Goal: Task Accomplishment & Management: Manage account settings

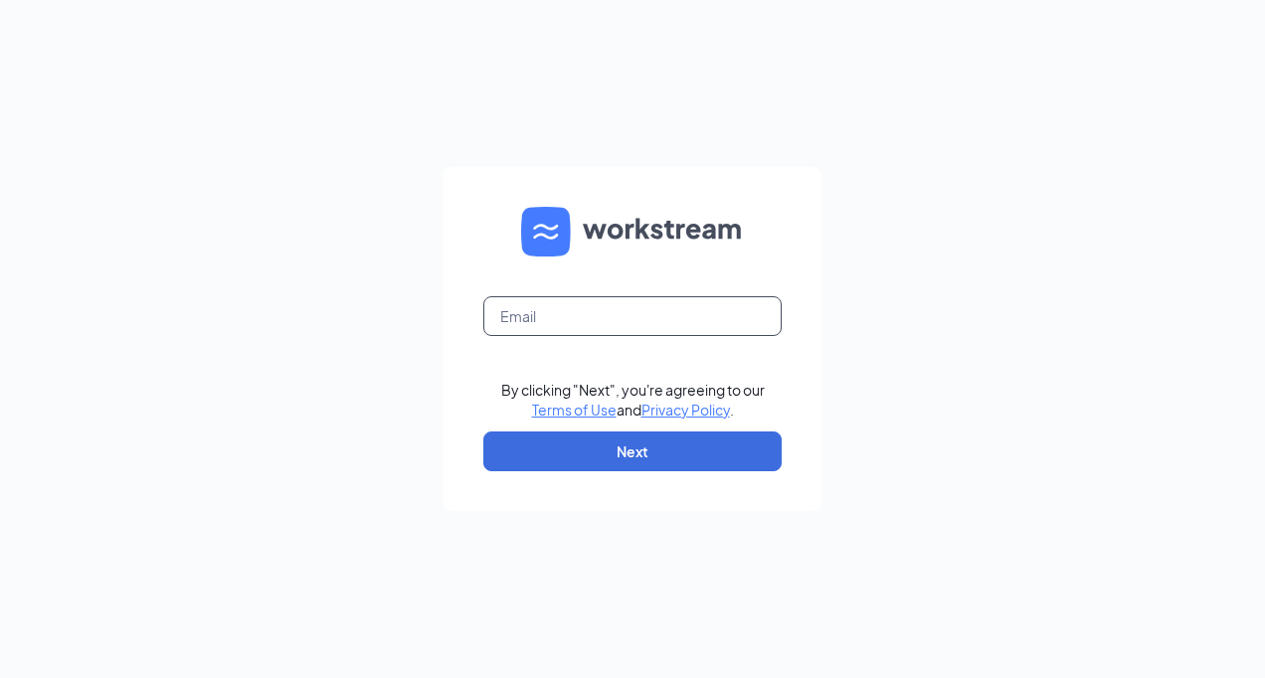
click at [583, 314] on input "text" at bounding box center [632, 316] width 298 height 40
type input "gryan@burtonsgrill.com"
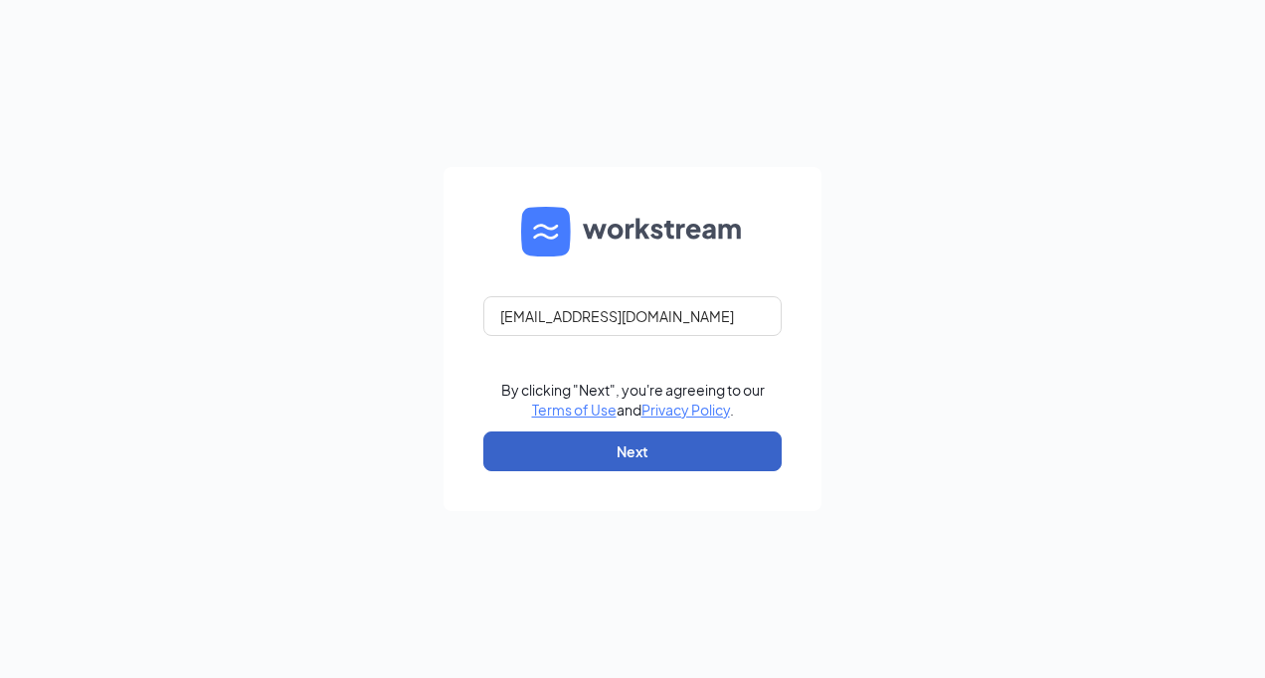
click at [603, 447] on button "Next" at bounding box center [632, 452] width 298 height 40
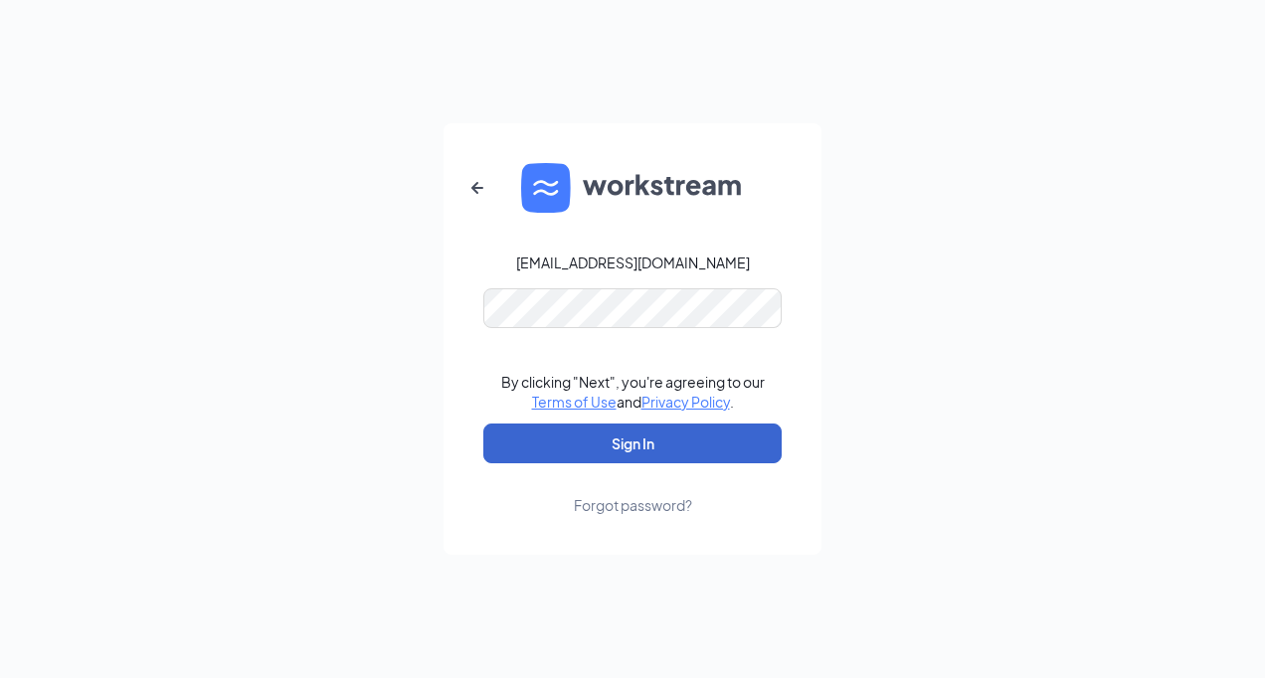
click at [603, 447] on button "Sign In" at bounding box center [632, 444] width 298 height 40
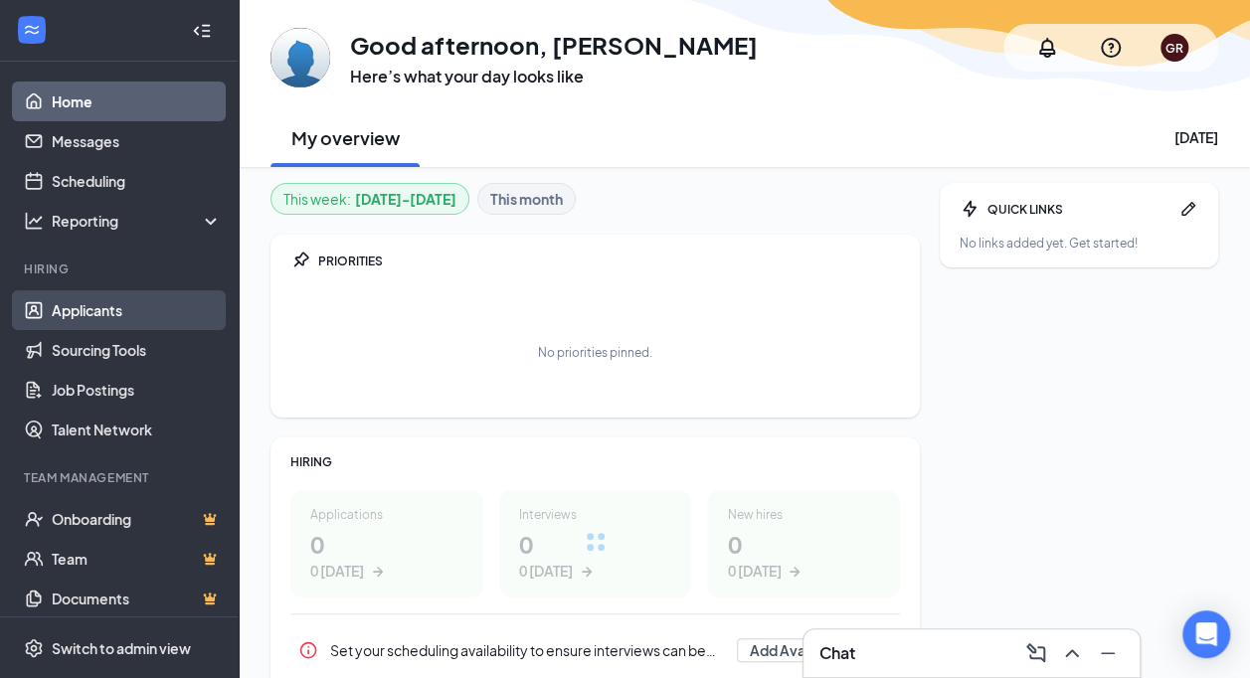
click at [93, 307] on link "Applicants" at bounding box center [137, 310] width 170 height 40
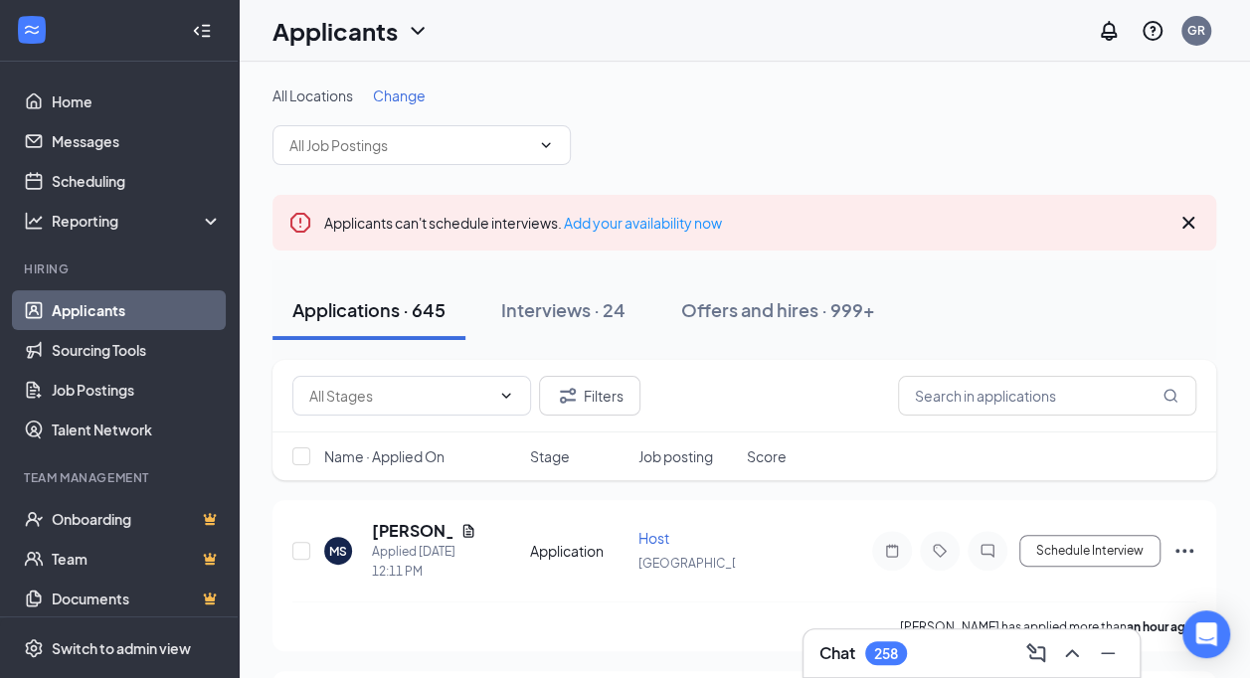
click at [409, 93] on span "Change" at bounding box center [399, 96] width 53 height 18
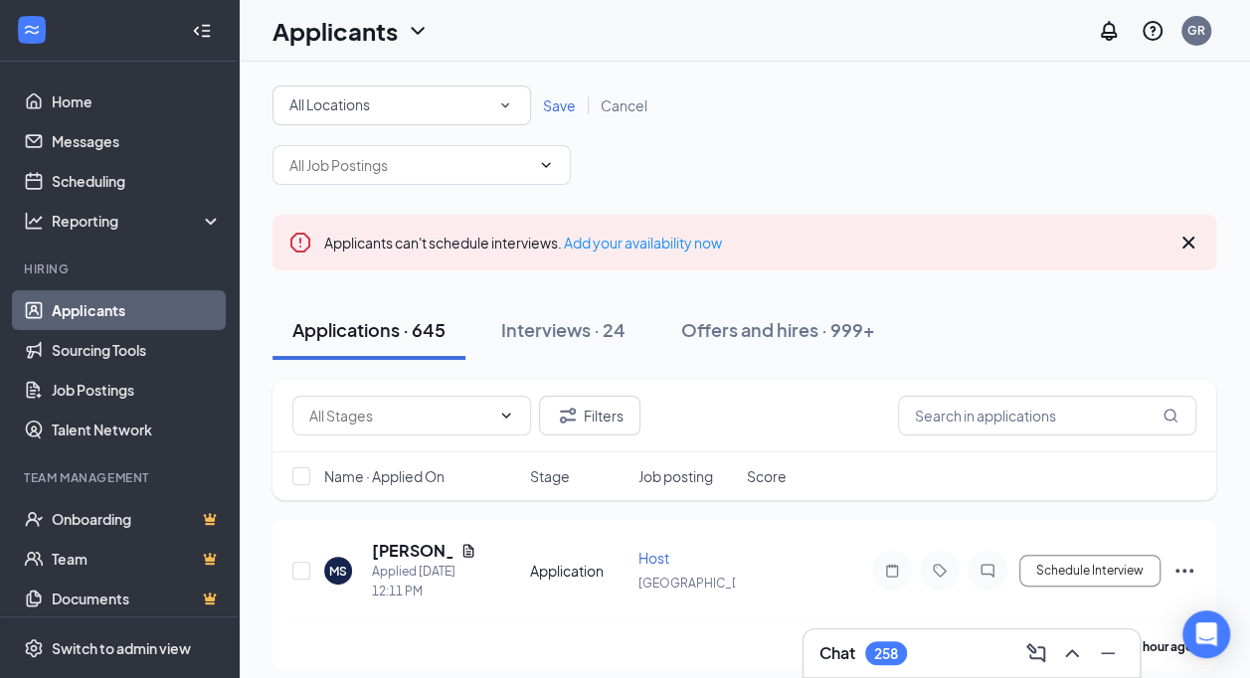
click at [420, 103] on div "All Locations" at bounding box center [401, 105] width 225 height 24
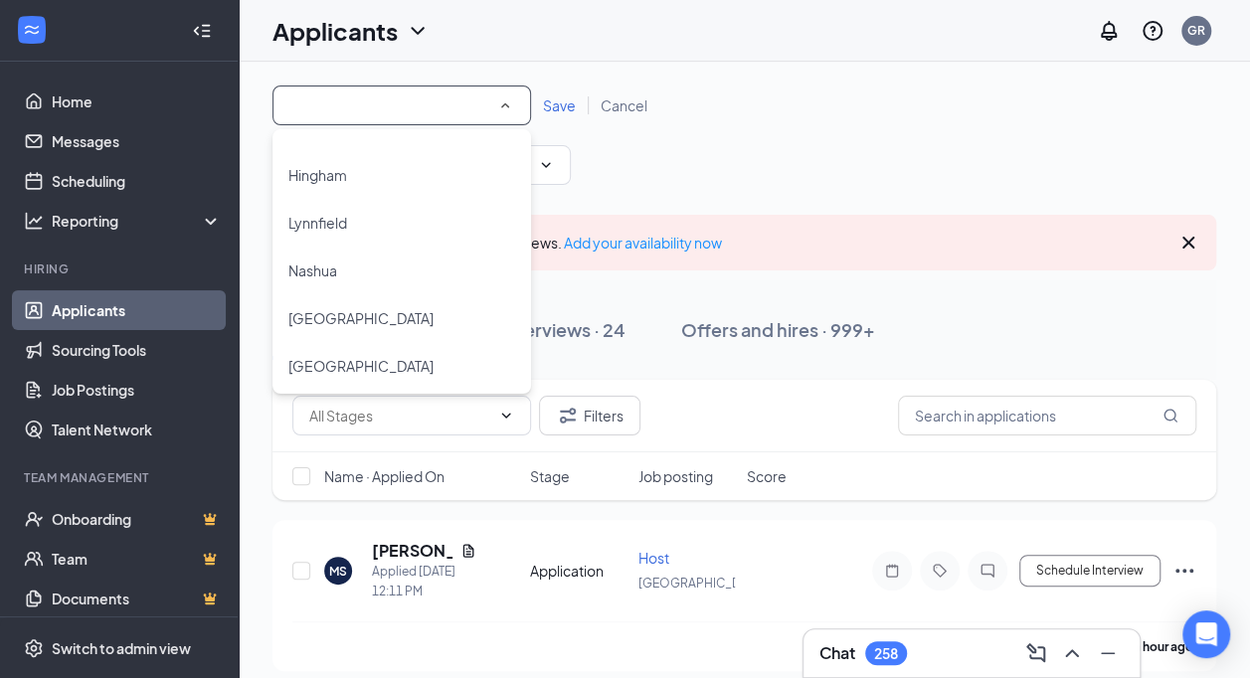
scroll to position [181, 0]
click at [323, 210] on span "Nashua" at bounding box center [312, 219] width 49 height 18
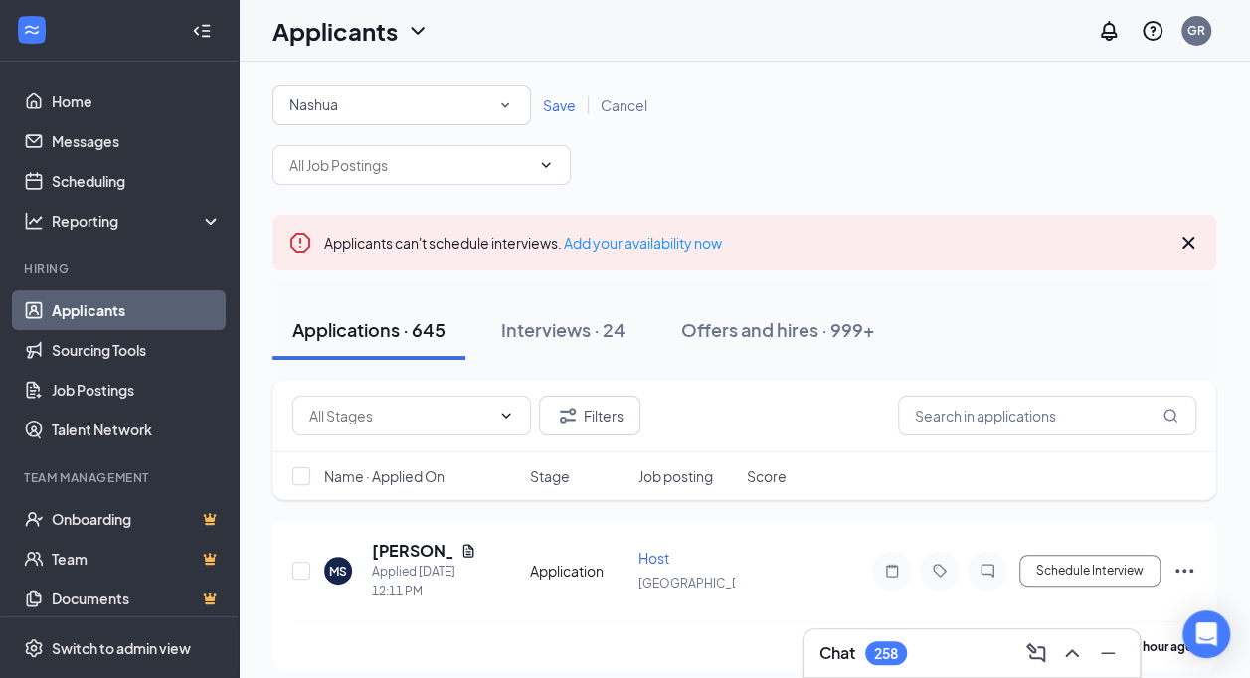
click at [557, 101] on span "Save" at bounding box center [559, 105] width 33 height 18
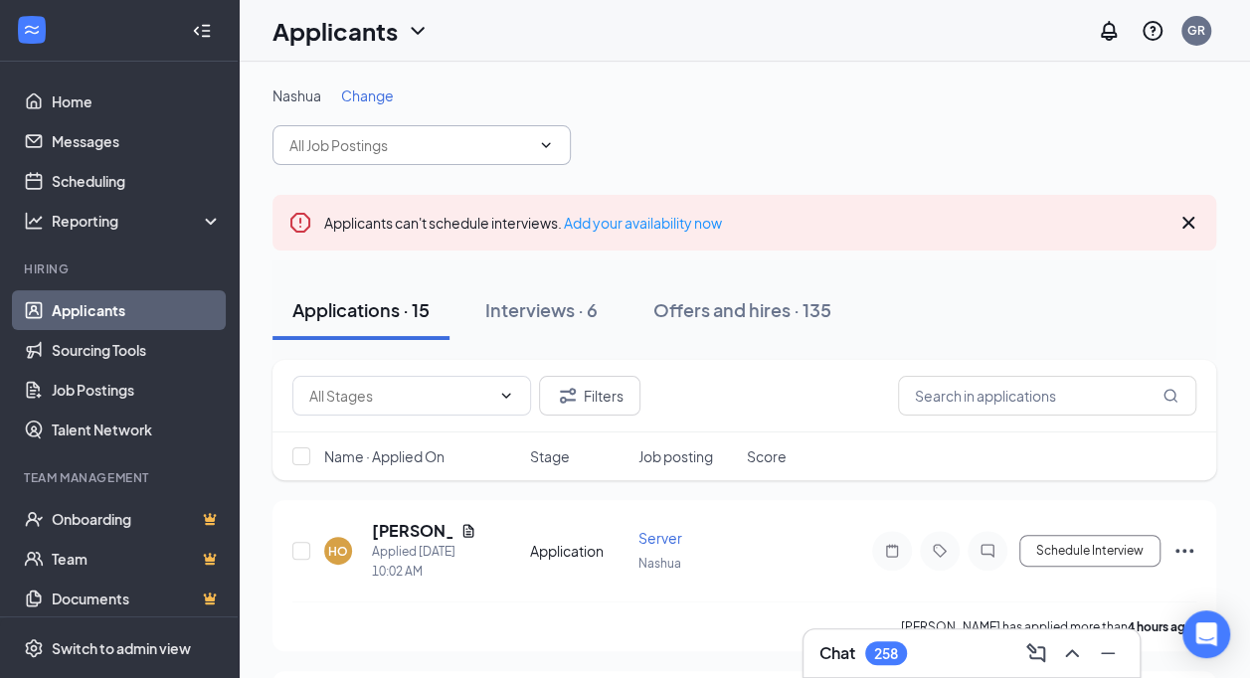
click at [553, 139] on icon "ChevronDown" at bounding box center [546, 145] width 16 height 16
click at [543, 146] on icon "ChevronDown" at bounding box center [546, 145] width 16 height 16
click at [547, 145] on icon "ChevronDown" at bounding box center [546, 144] width 9 height 5
